Goal: Task Accomplishment & Management: Complete application form

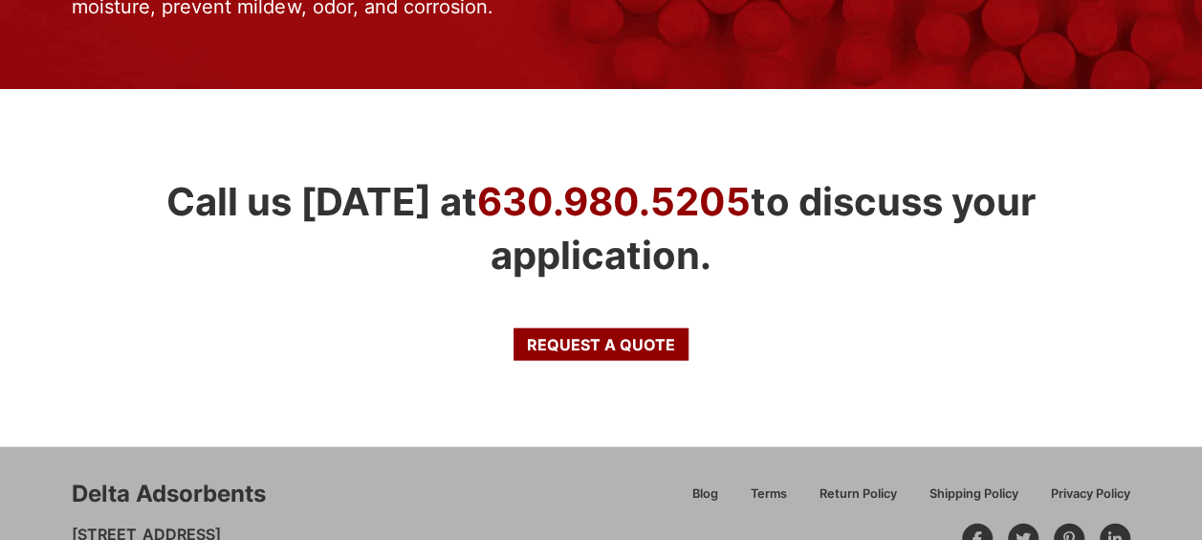
scroll to position [2114, 0]
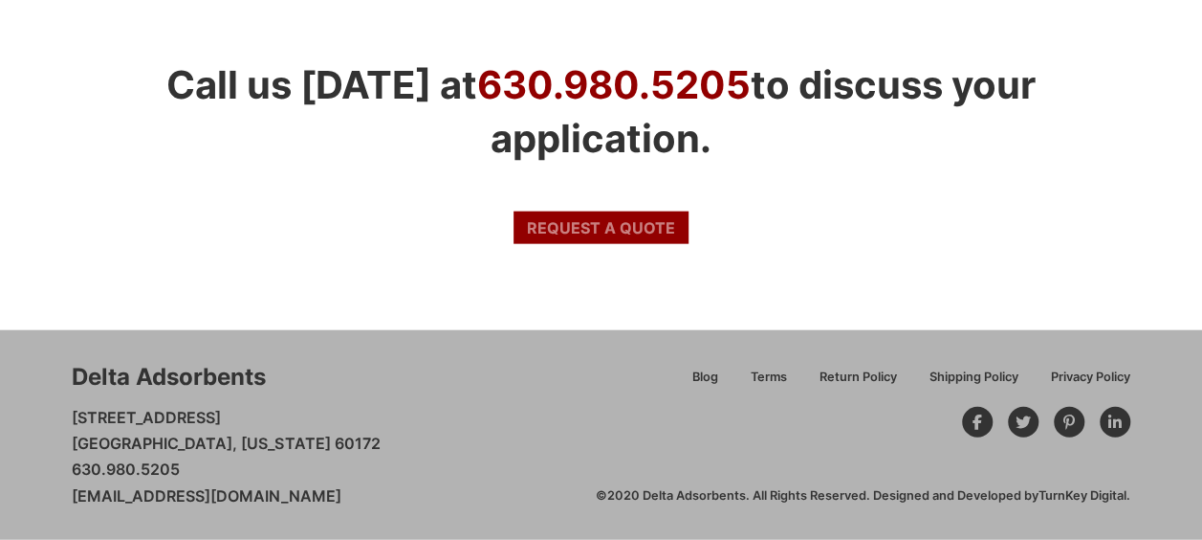
click at [635, 235] on span "Request a Quote" at bounding box center [601, 227] width 148 height 15
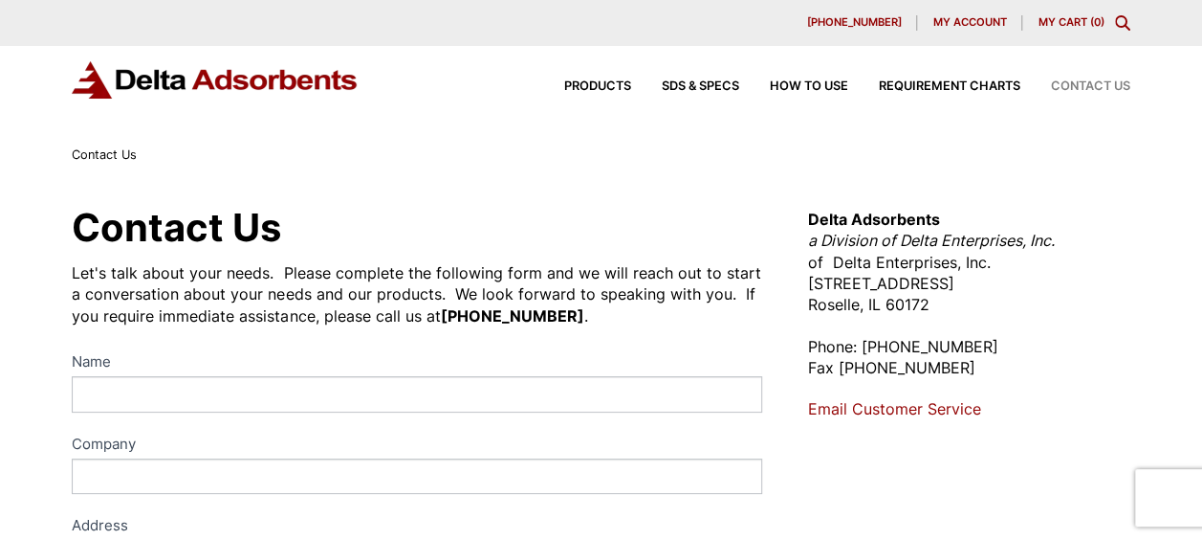
click at [373, 374] on label "Name" at bounding box center [417, 363] width 690 height 28
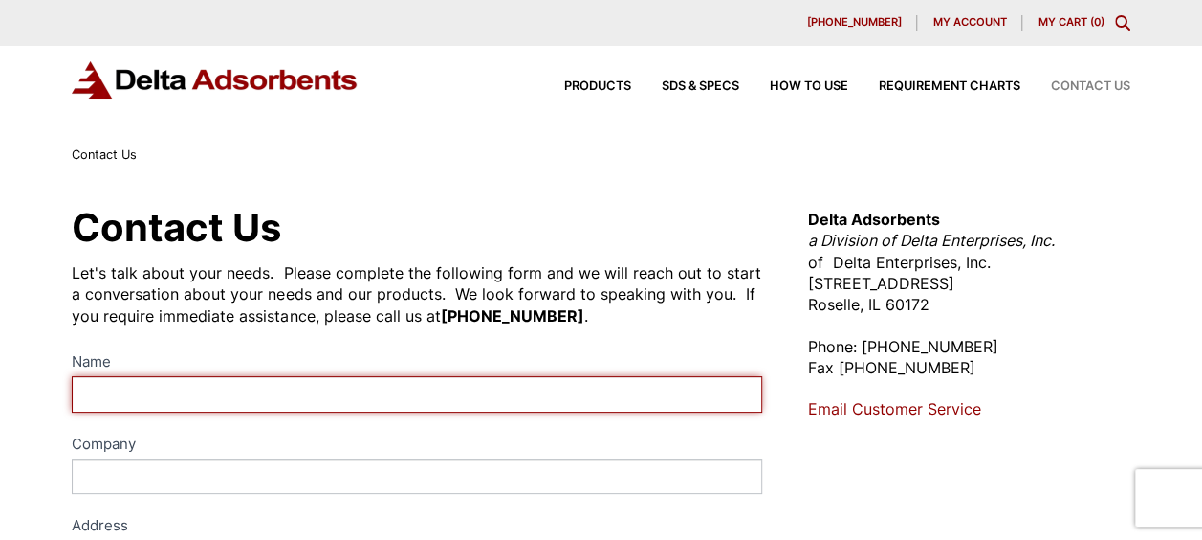
click at [373, 376] on input "Name" at bounding box center [417, 393] width 690 height 35
click at [368, 396] on input "Name" at bounding box center [417, 393] width 690 height 35
type input "[PERSON_NAME]"
type input "Other"
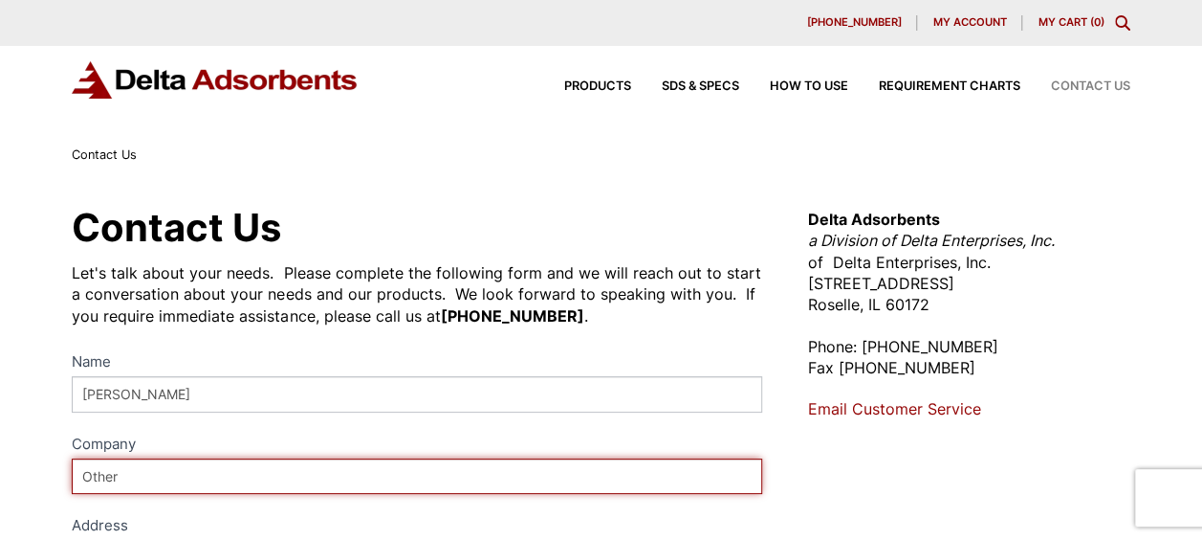
type input "[STREET_ADDRESS]"
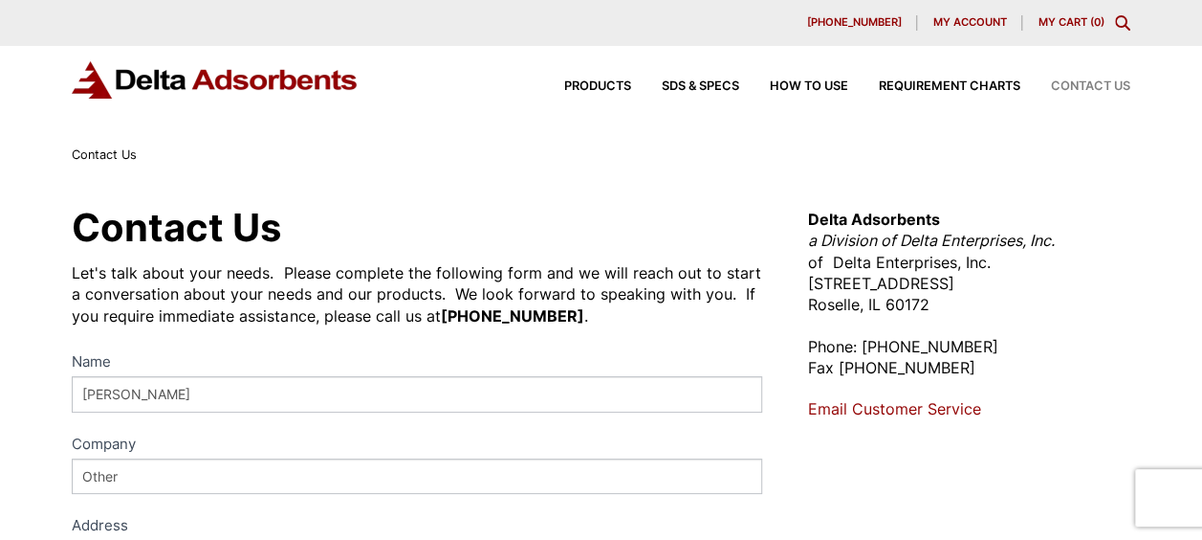
type input "[GEOGRAPHIC_DATA]"
type input "White"
type input "[US_STATE]"
type input "48152"
select select "[GEOGRAPHIC_DATA]"
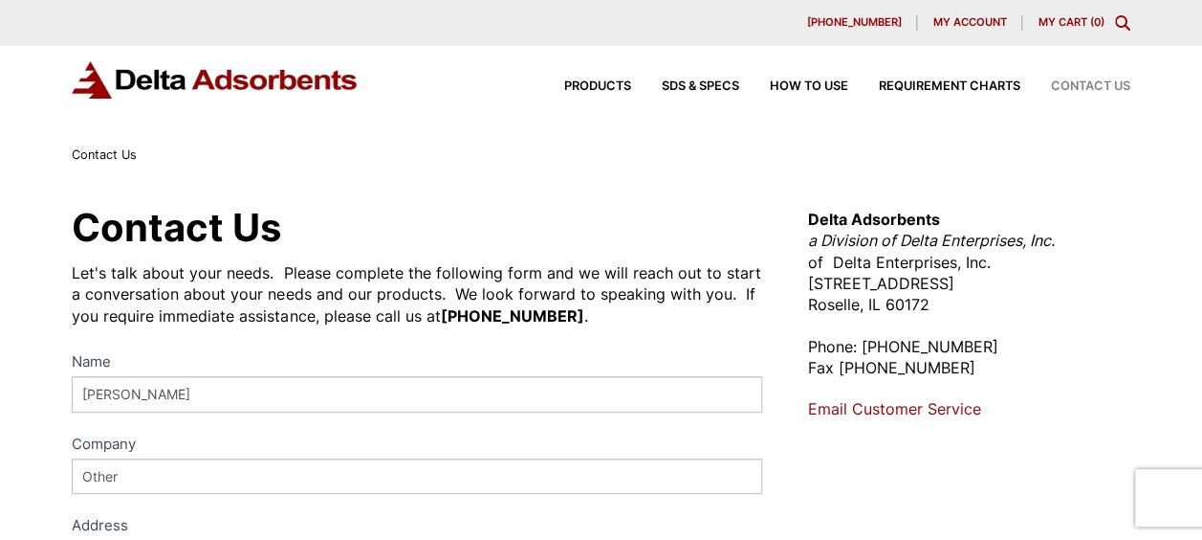
type input "3137016811"
type input "[EMAIL_ADDRESS][DOMAIN_NAME]"
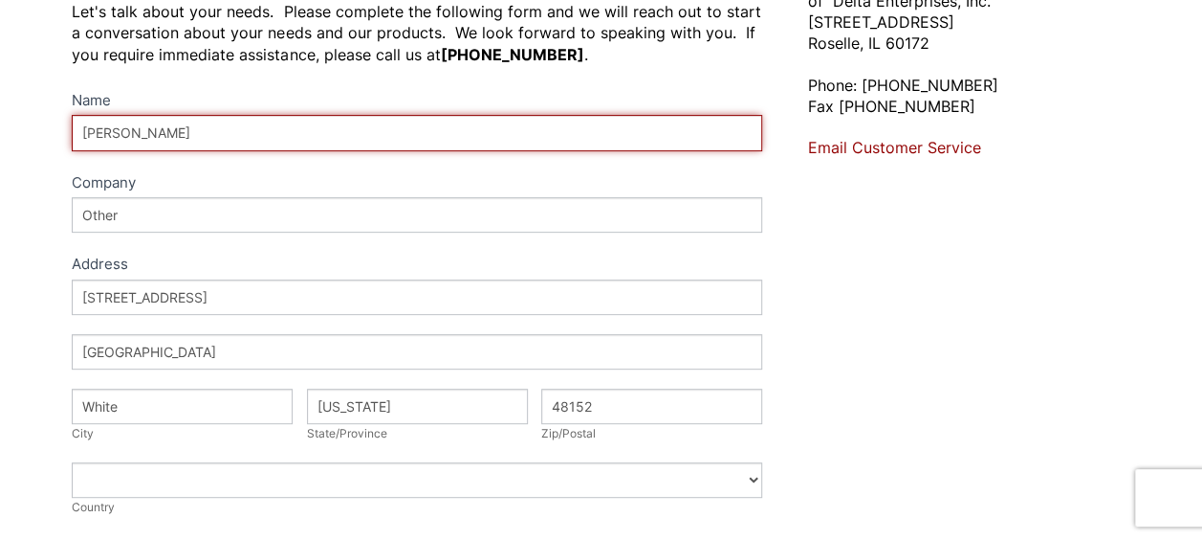
scroll to position [333, 0]
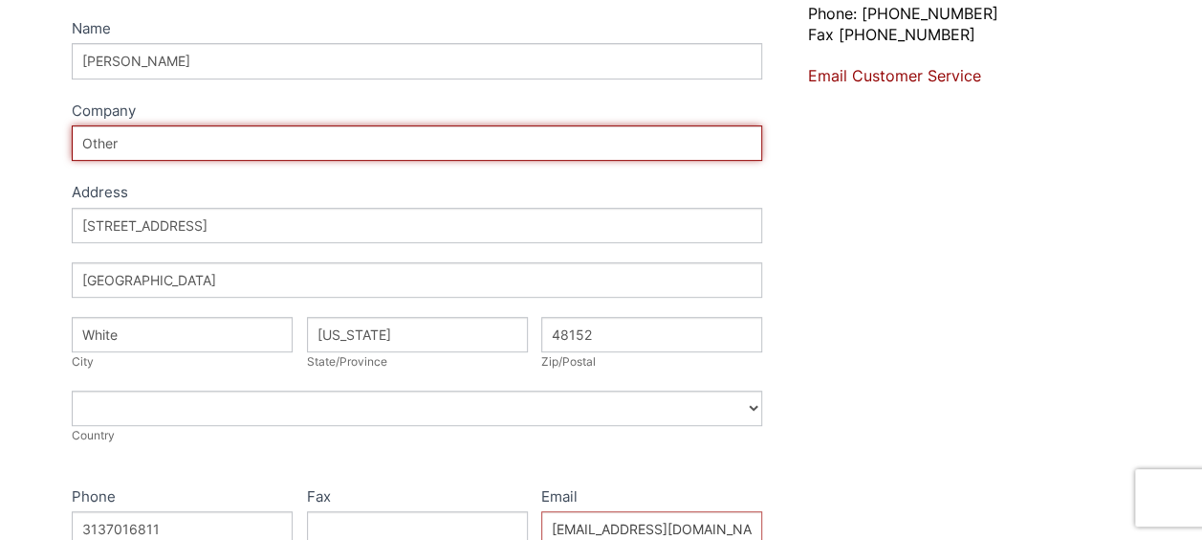
click at [102, 145] on input "Other" at bounding box center [417, 142] width 690 height 35
type input "PTI QCS - [GEOGRAPHIC_DATA]"
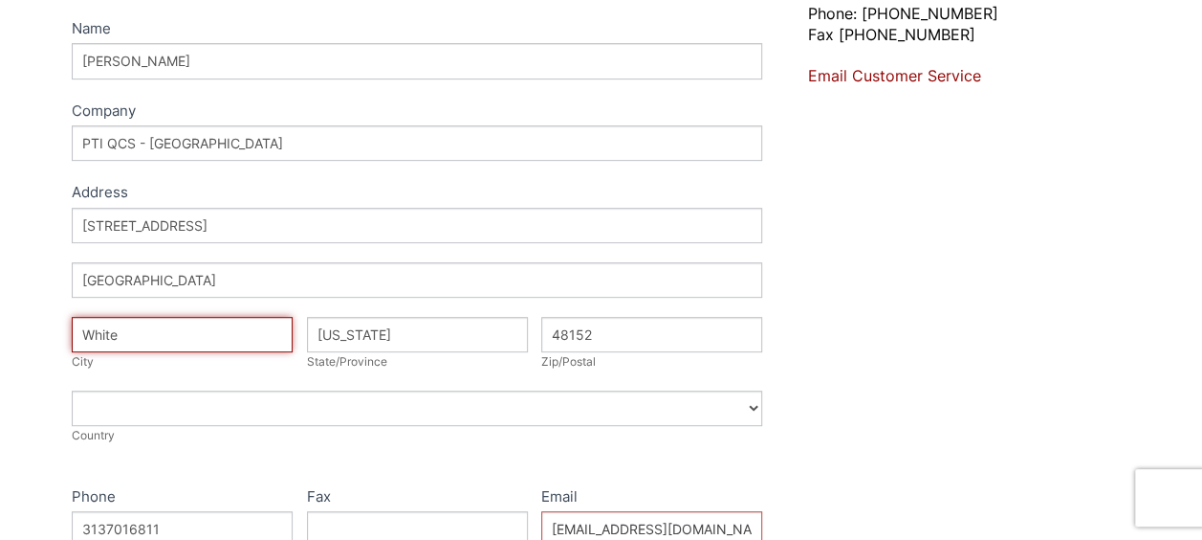
click at [115, 341] on input "White" at bounding box center [182, 334] width 221 height 35
type input "Livonia"
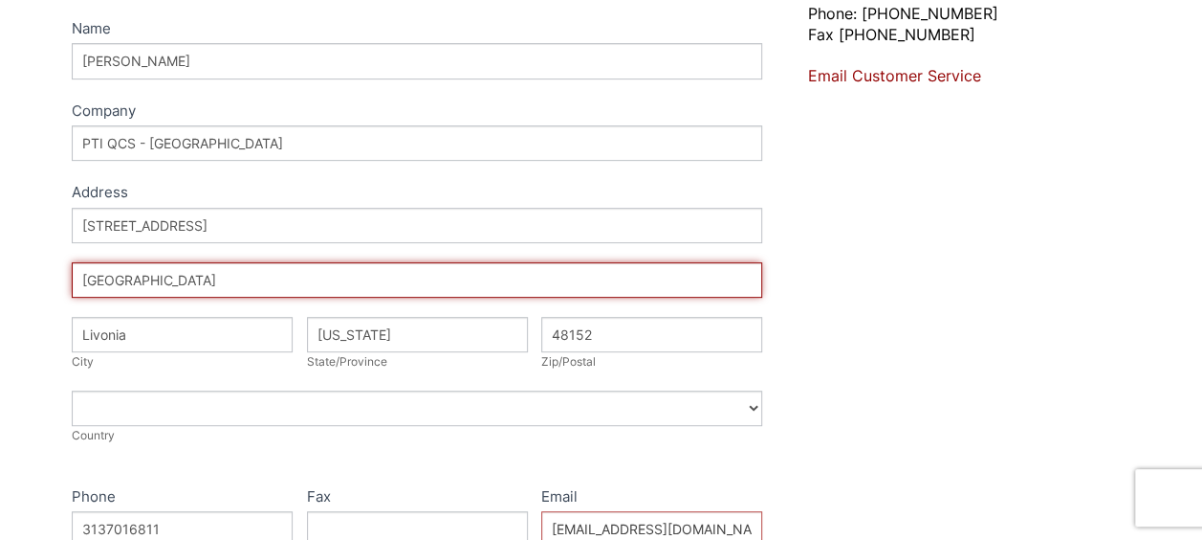
drag, startPoint x: 127, startPoint y: 284, endPoint x: 148, endPoint y: 280, distance: 21.4
click at [127, 284] on input "[GEOGRAPHIC_DATA]" at bounding box center [417, 279] width 690 height 35
drag, startPoint x: 166, startPoint y: 280, endPoint x: -4, endPoint y: 281, distance: 170.3
click at [0, 281] on html "Our website has detected that you are using an outdated browser that will preve…" at bounding box center [601, 487] width 1202 height 1641
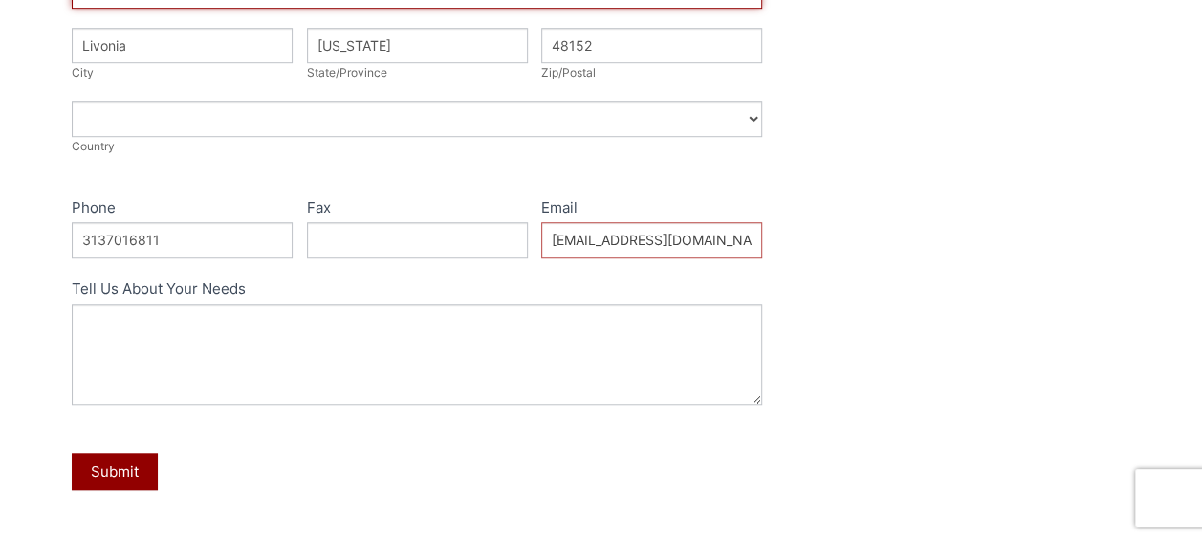
scroll to position [641, 0]
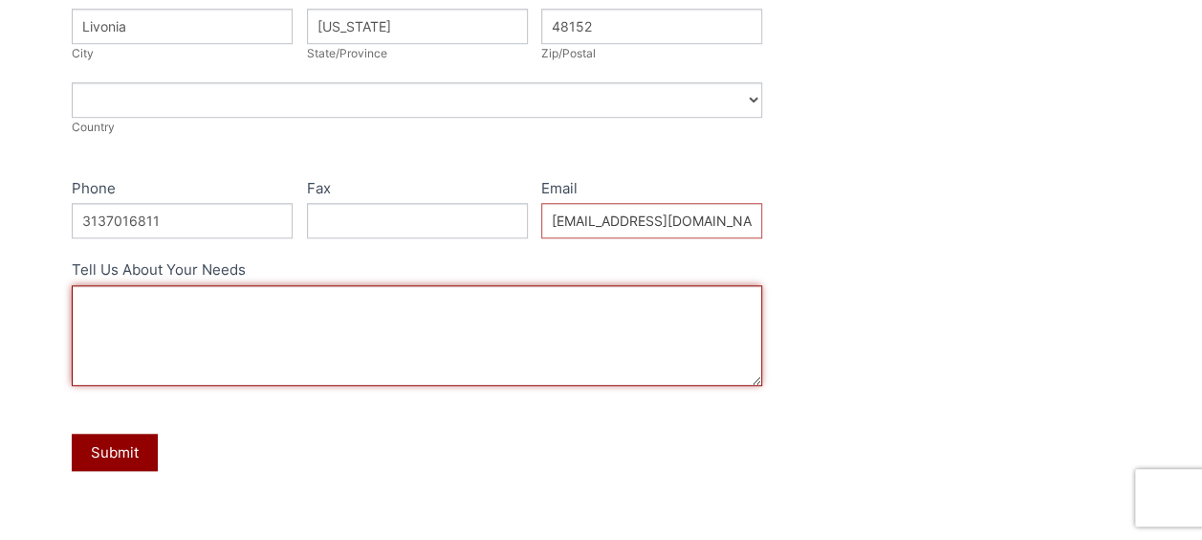
click at [363, 291] on textarea "Tell Us About Your Needs" at bounding box center [417, 335] width 690 height 100
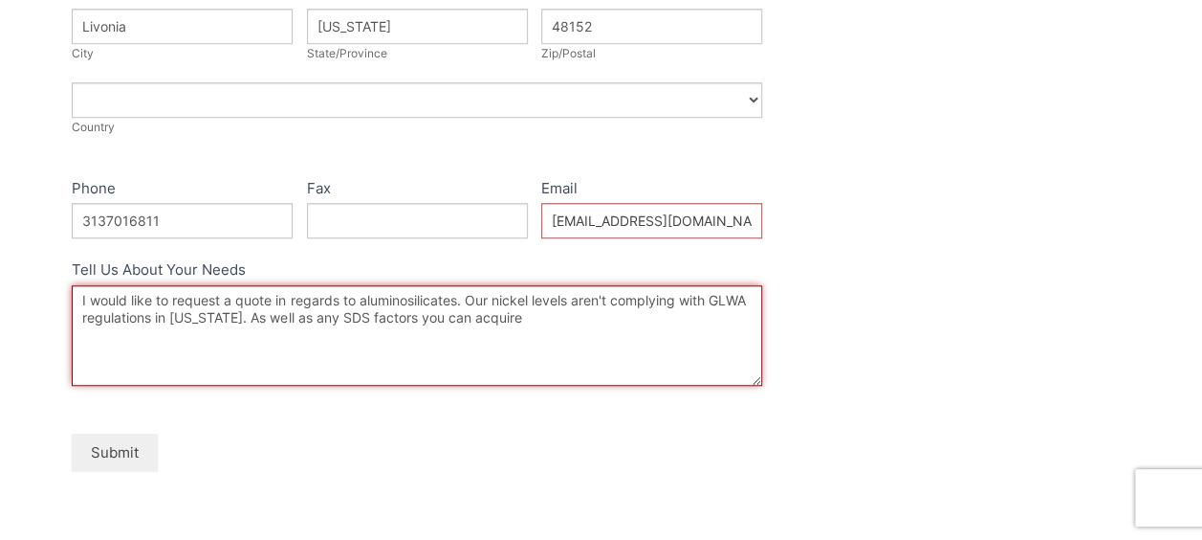
type textarea "I would like to request a quote in regards to aluminosilicates. Our nickel leve…"
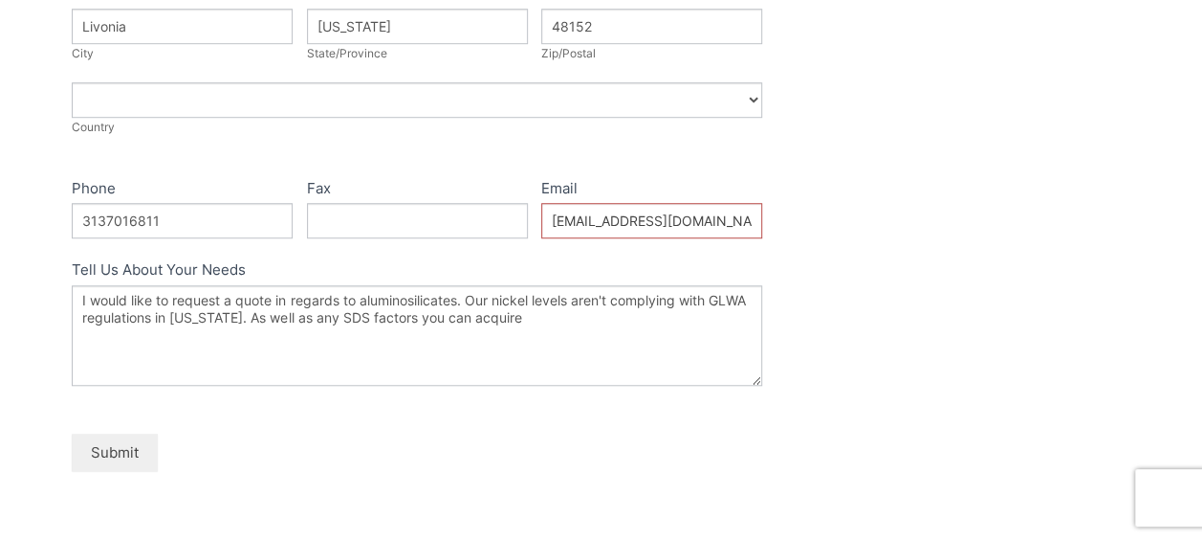
click at [136, 453] on button "Submit" at bounding box center [115, 451] width 86 height 37
